Goal: Information Seeking & Learning: Learn about a topic

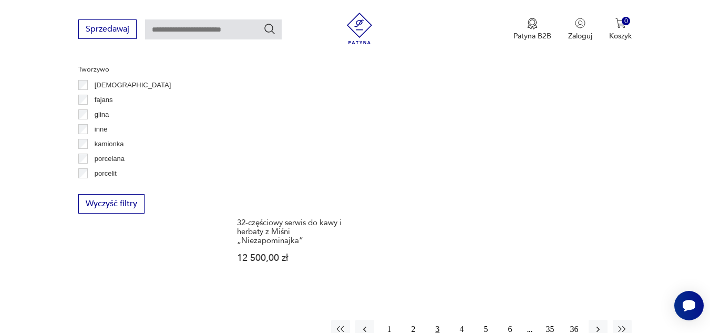
scroll to position [1645, 0]
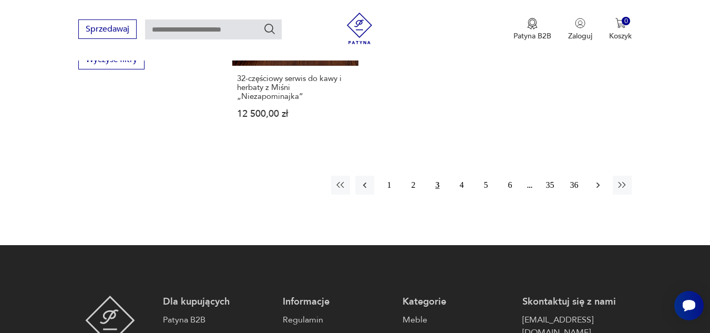
click at [596, 180] on icon "button" at bounding box center [598, 185] width 11 height 11
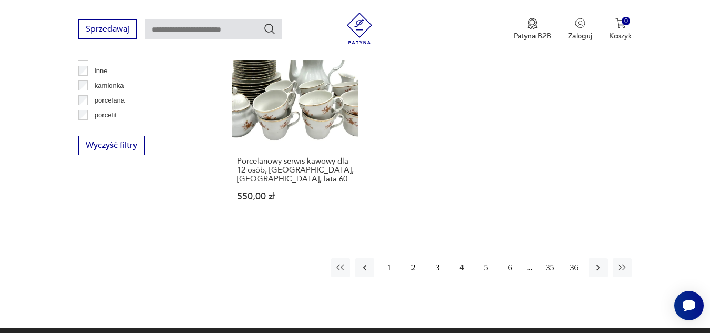
scroll to position [1541, 0]
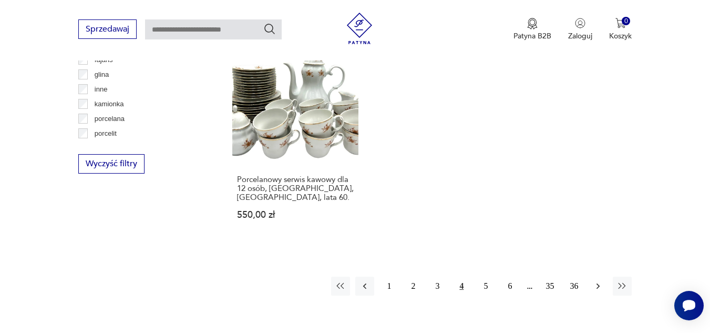
click at [597, 281] on icon "button" at bounding box center [598, 286] width 11 height 11
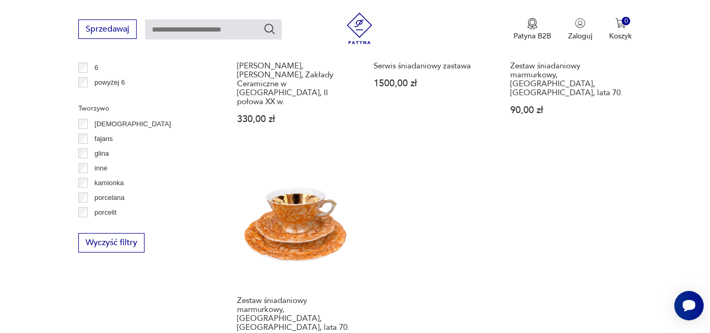
scroll to position [1541, 0]
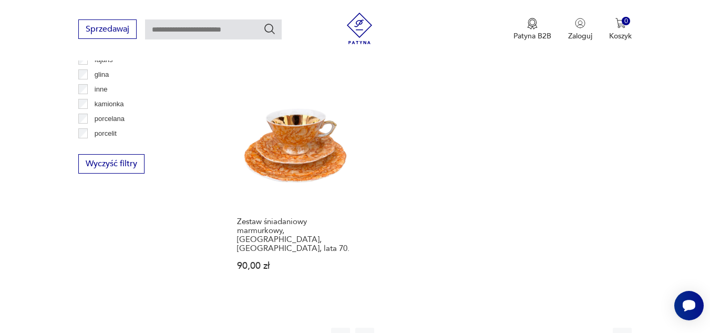
click at [599, 332] on icon "button" at bounding box center [598, 337] width 3 height 6
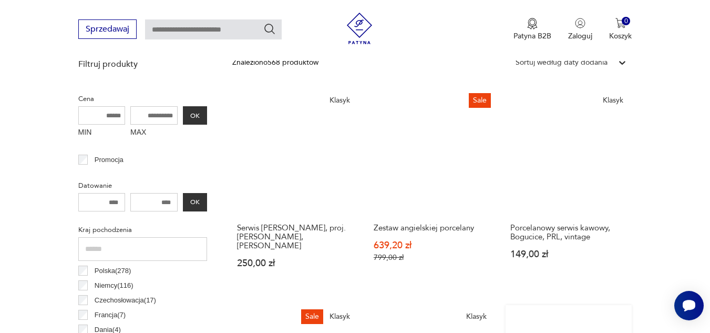
scroll to position [595, 0]
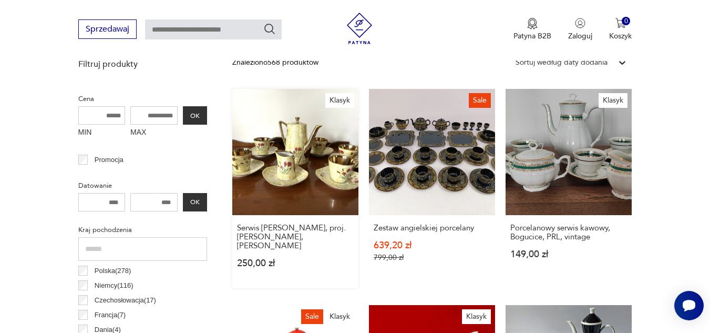
click at [301, 159] on link "Klasyk Serwis Wawel [PERSON_NAME], proj. [PERSON_NAME], [PERSON_NAME] 250,00 zł" at bounding box center [295, 188] width 126 height 199
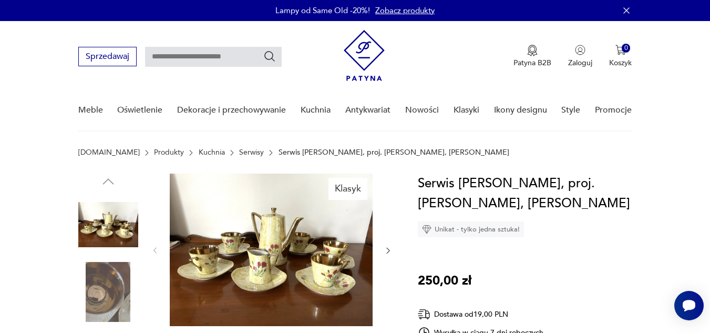
click at [254, 222] on img at bounding box center [271, 249] width 203 height 152
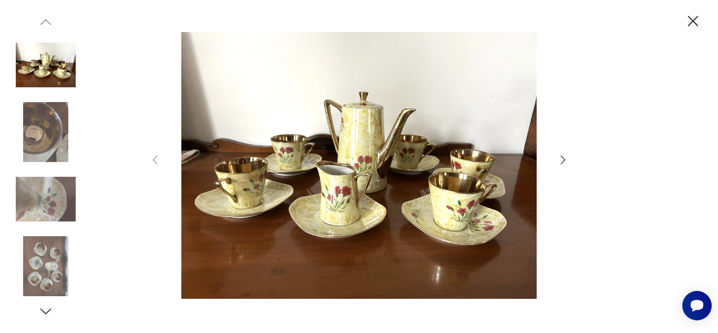
click at [371, 213] on img at bounding box center [359, 165] width 374 height 266
click at [372, 210] on img at bounding box center [359, 165] width 374 height 266
click at [372, 211] on img at bounding box center [359, 165] width 374 height 266
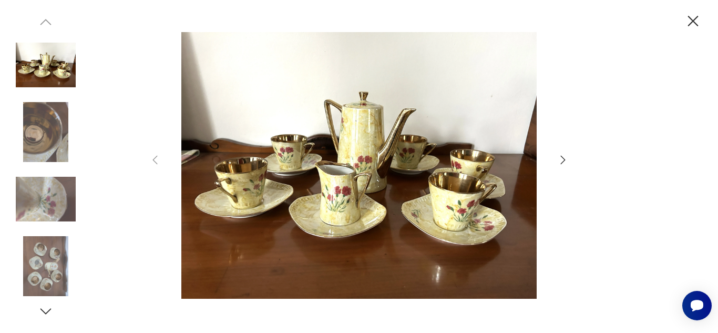
click at [693, 17] on icon "button" at bounding box center [693, 21] width 18 height 18
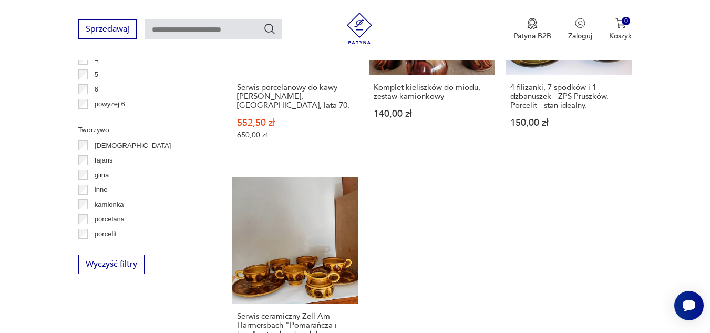
scroll to position [1430, 0]
